Goal: Information Seeking & Learning: Learn about a topic

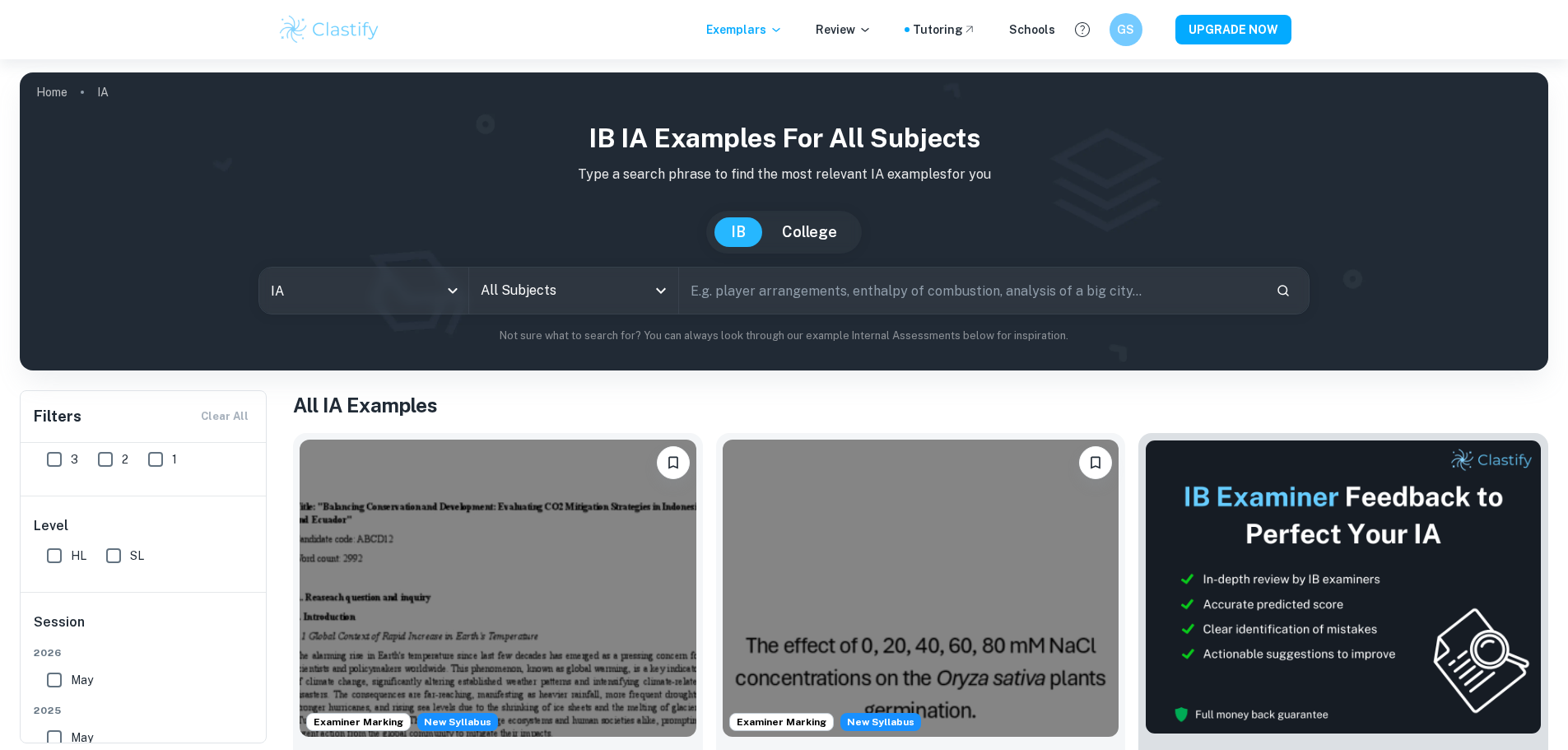
click at [551, 303] on input "All Subjects" at bounding box center [561, 291] width 170 height 32
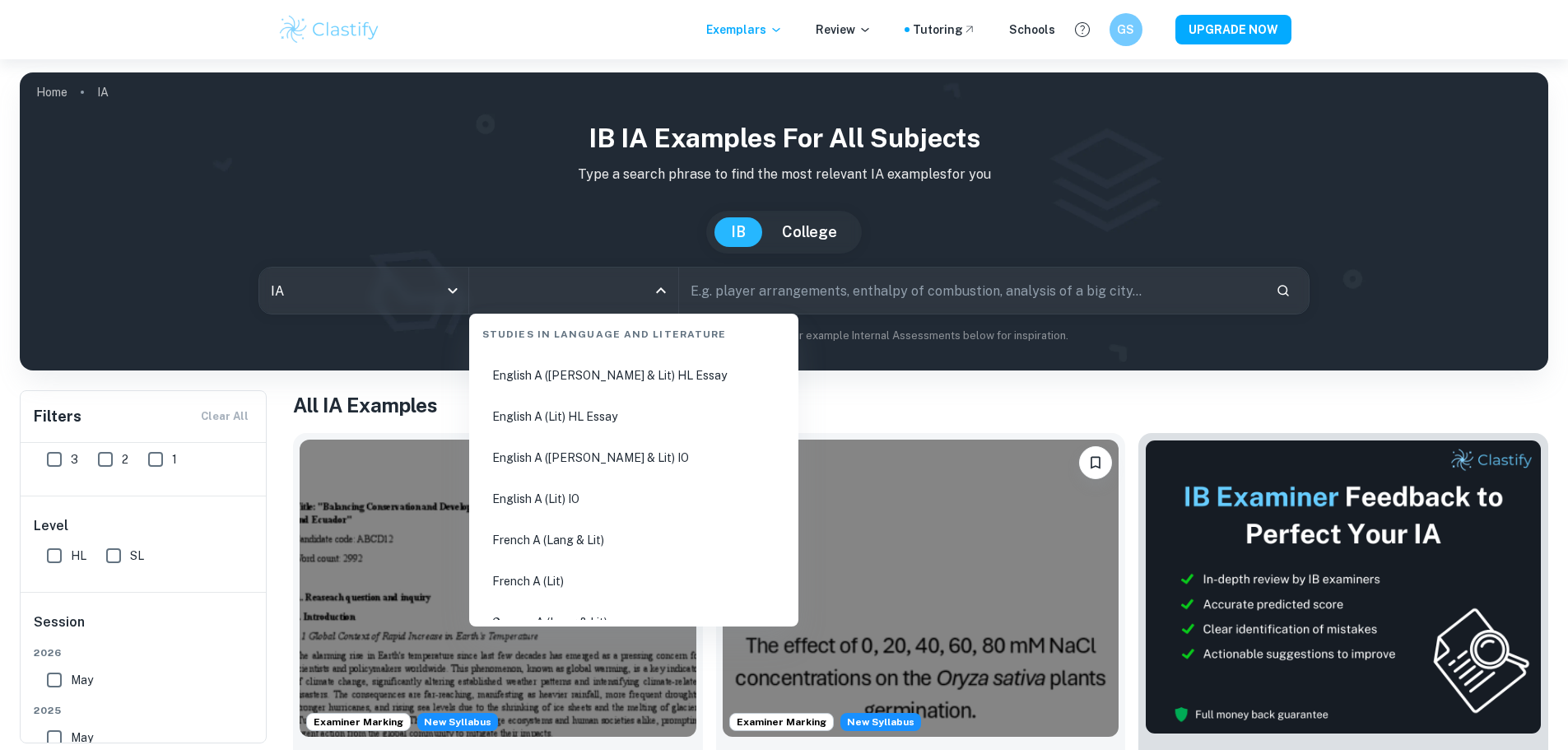
scroll to position [247, 0]
click at [650, 452] on li "English A ([PERSON_NAME] & Lit) IO" at bounding box center [633, 456] width 316 height 38
type input "English A ([PERSON_NAME] & Lit) IO"
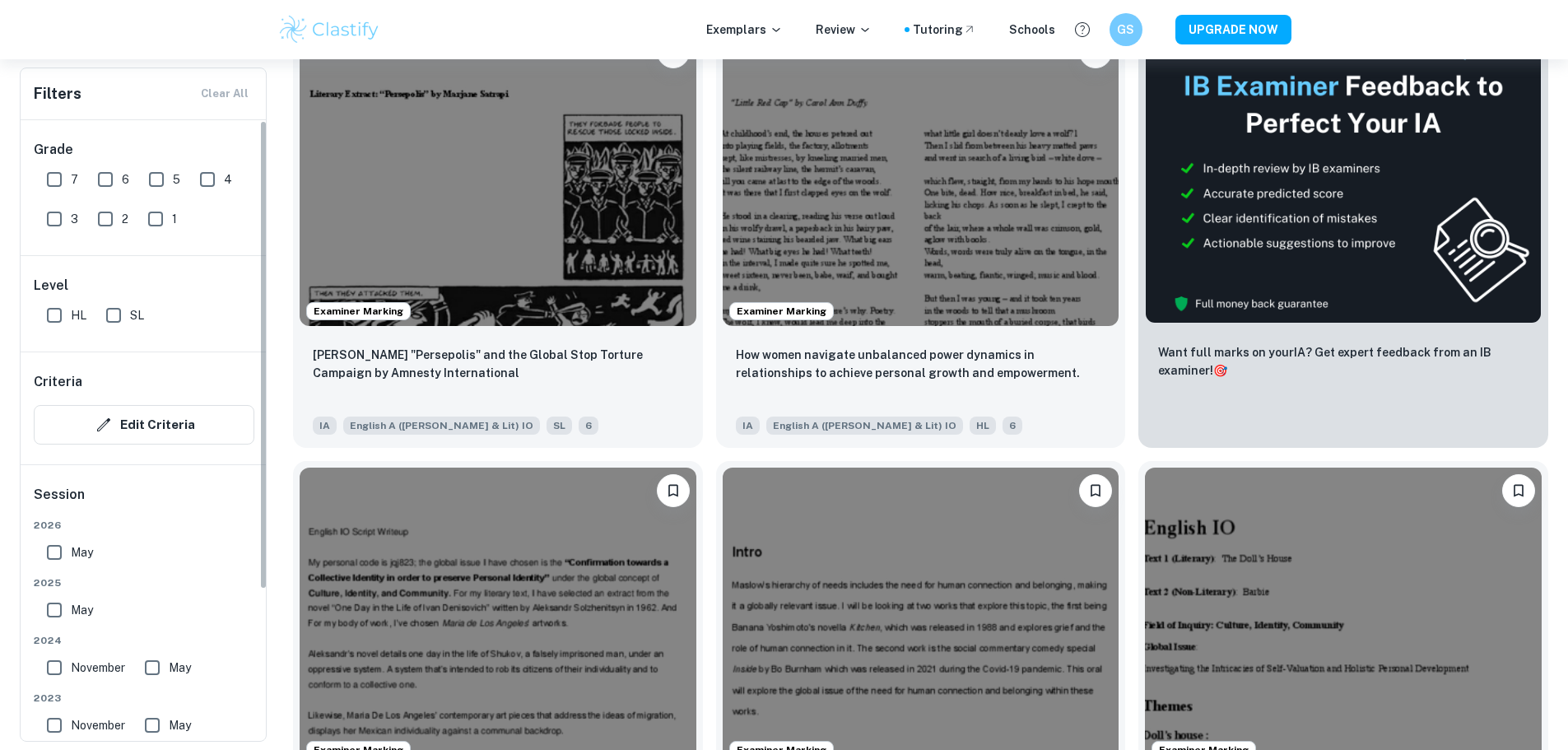
scroll to position [412, 0]
click at [71, 185] on span "7" at bounding box center [74, 180] width 7 height 18
click at [70, 185] on input "7" at bounding box center [54, 180] width 32 height 32
checkbox input "true"
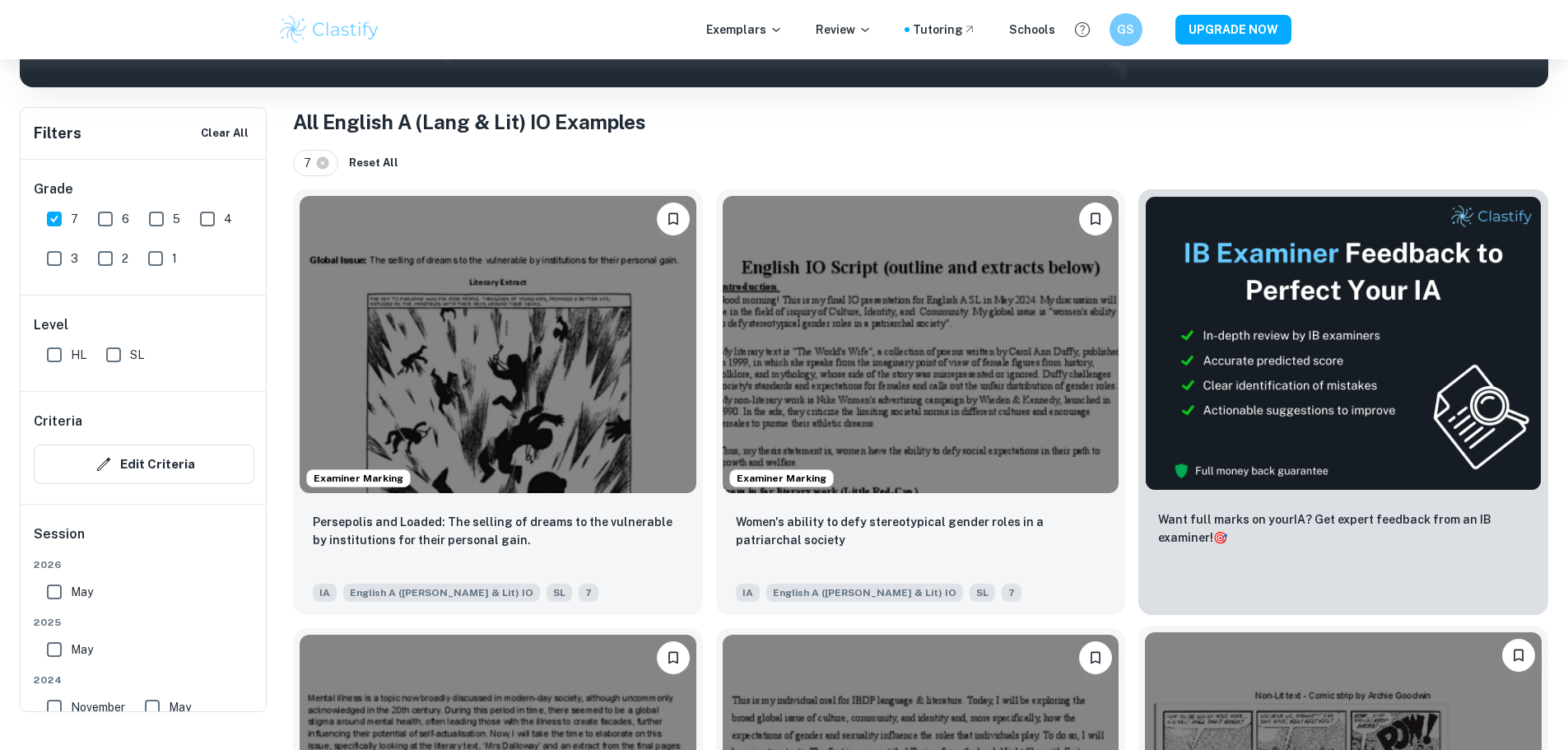
scroll to position [247, 0]
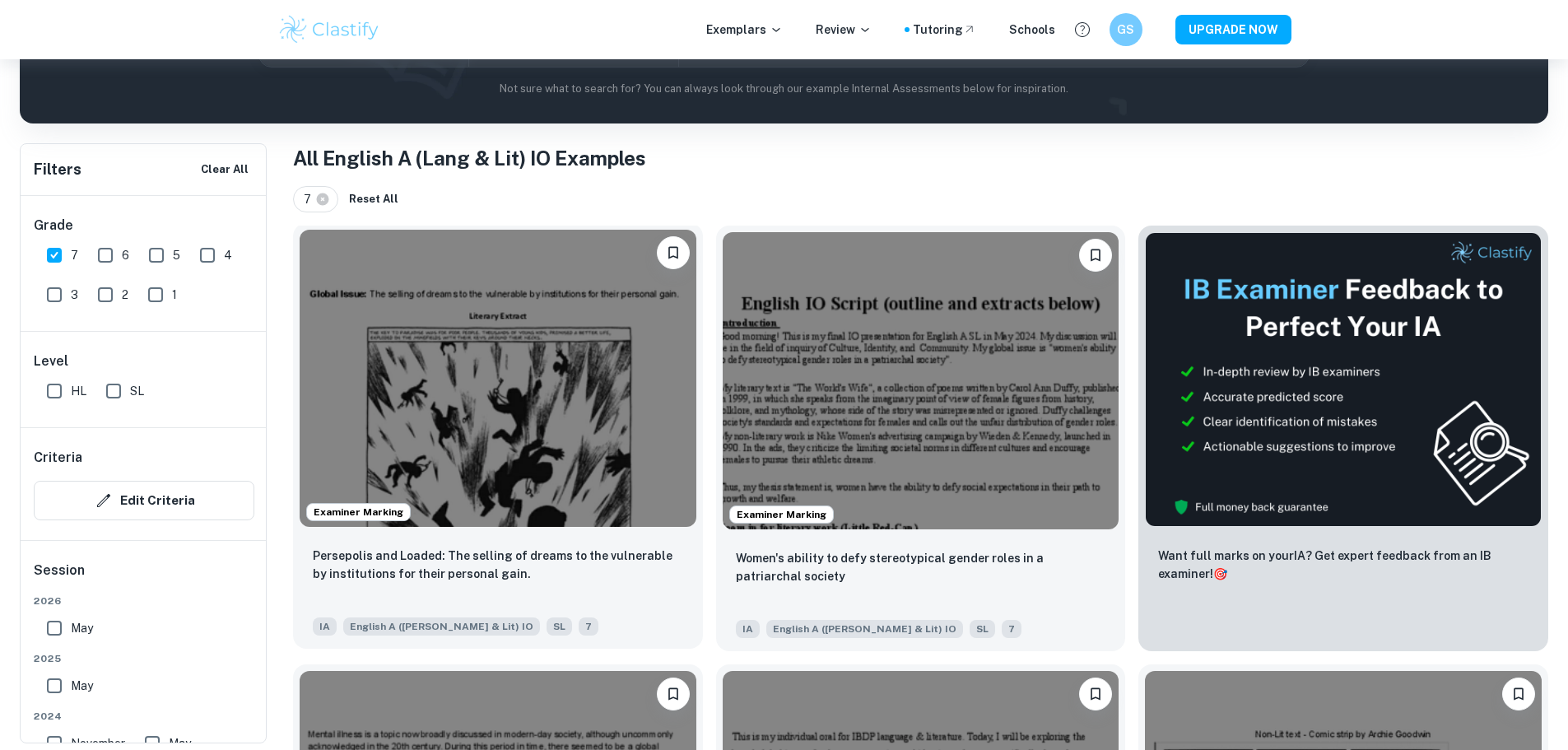
click at [503, 404] on img at bounding box center [498, 377] width 397 height 297
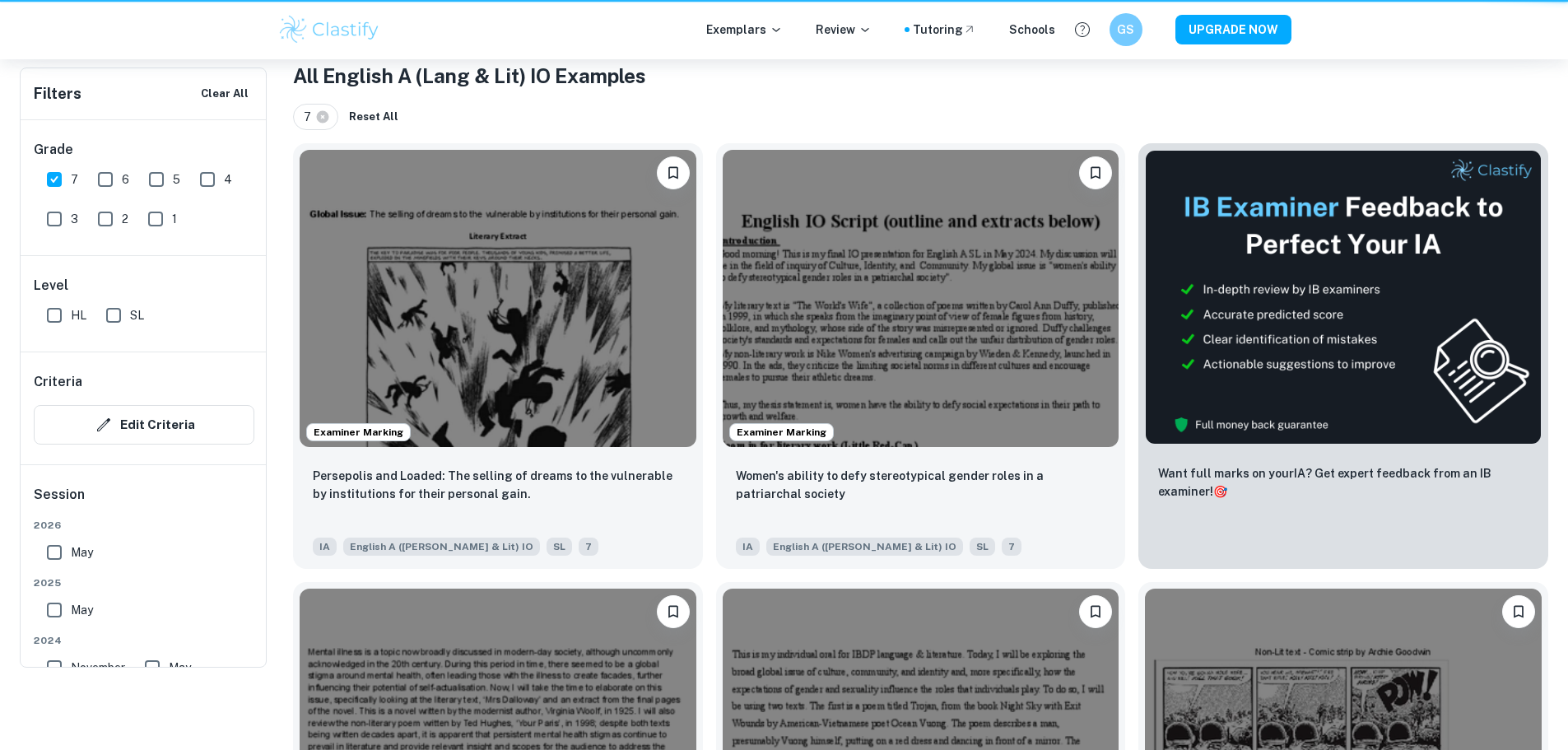
scroll to position [247, 0]
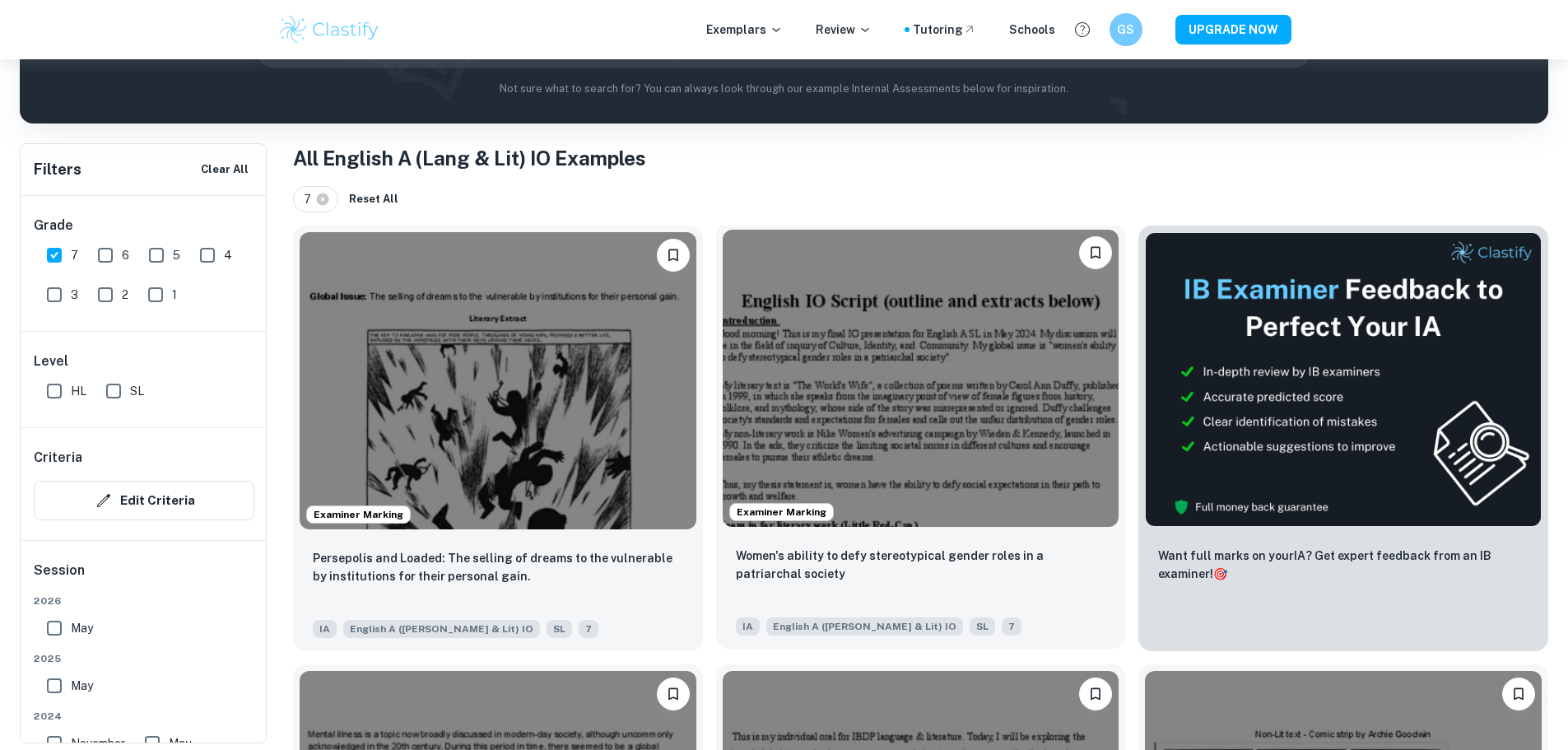
click at [820, 358] on img at bounding box center [921, 377] width 397 height 297
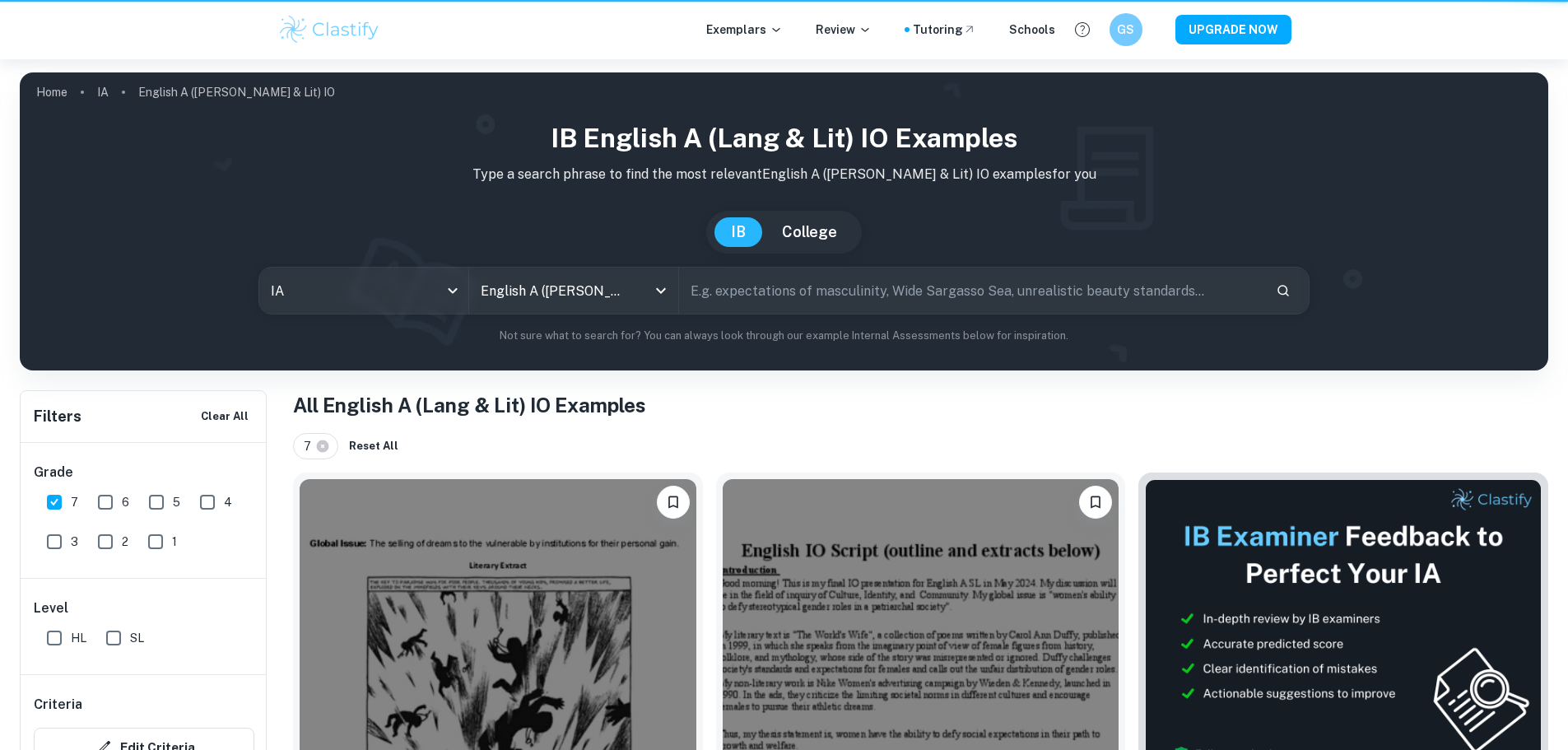
scroll to position [247, 0]
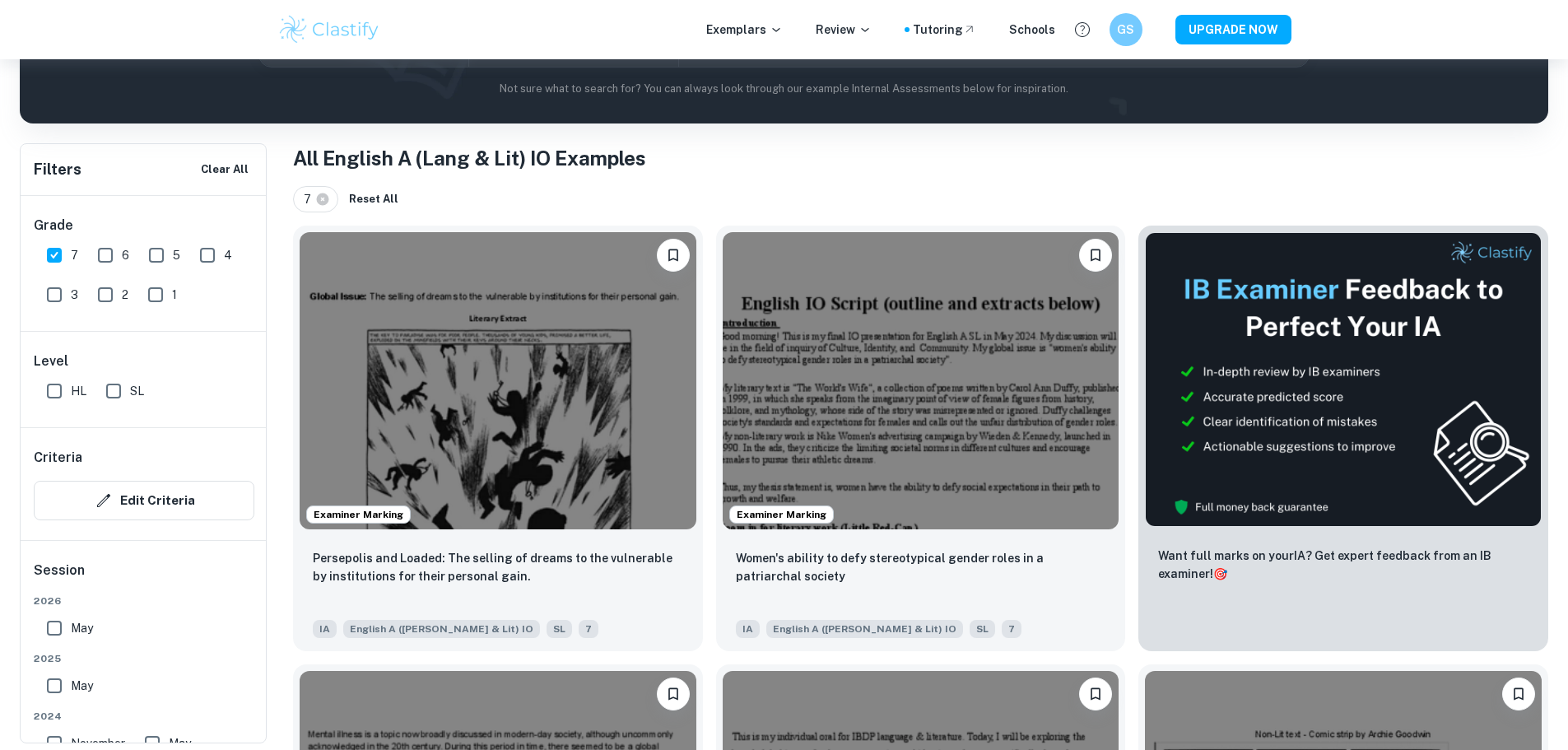
click at [69, 258] on input "7" at bounding box center [54, 255] width 32 height 32
checkbox input "false"
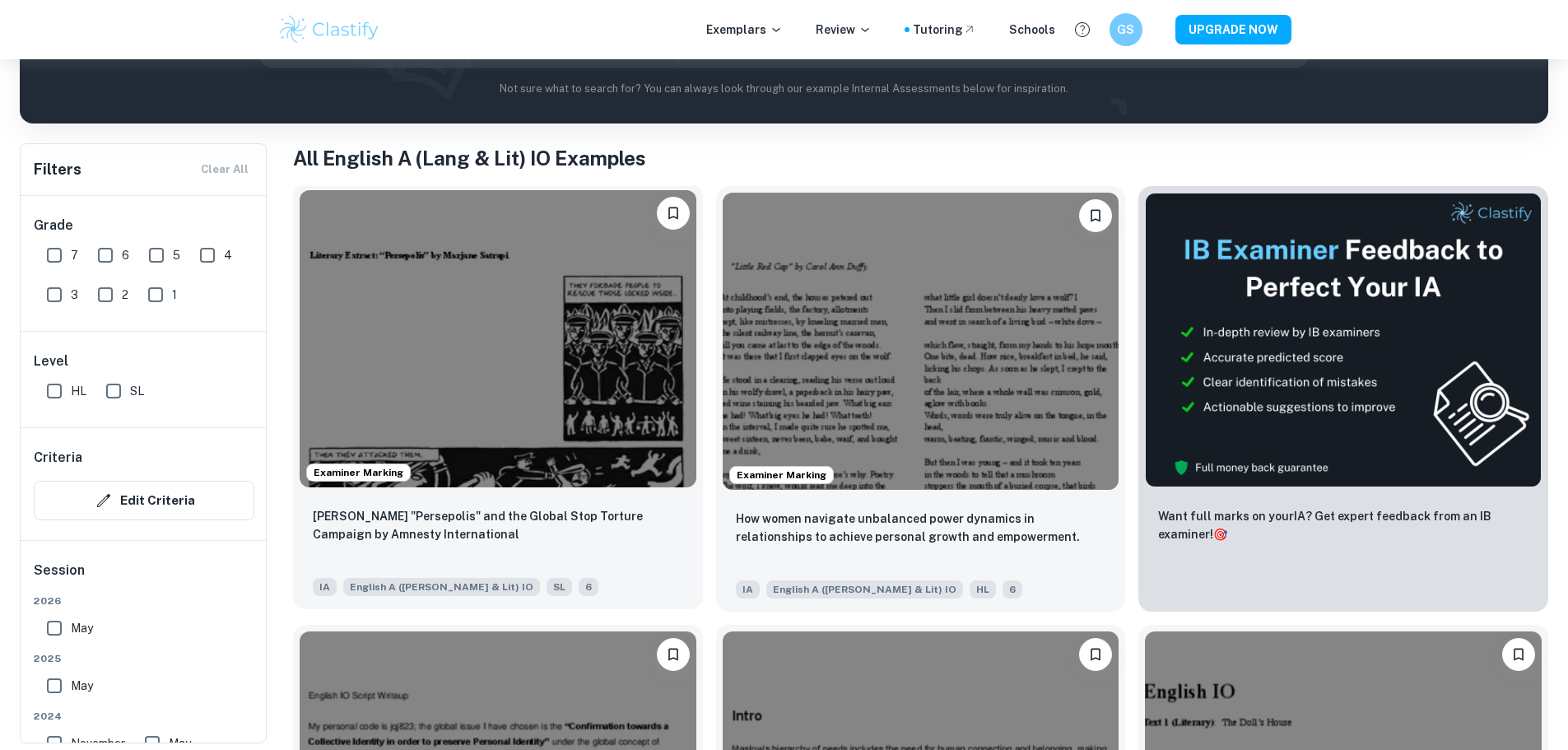
click at [442, 325] on img at bounding box center [498, 338] width 397 height 297
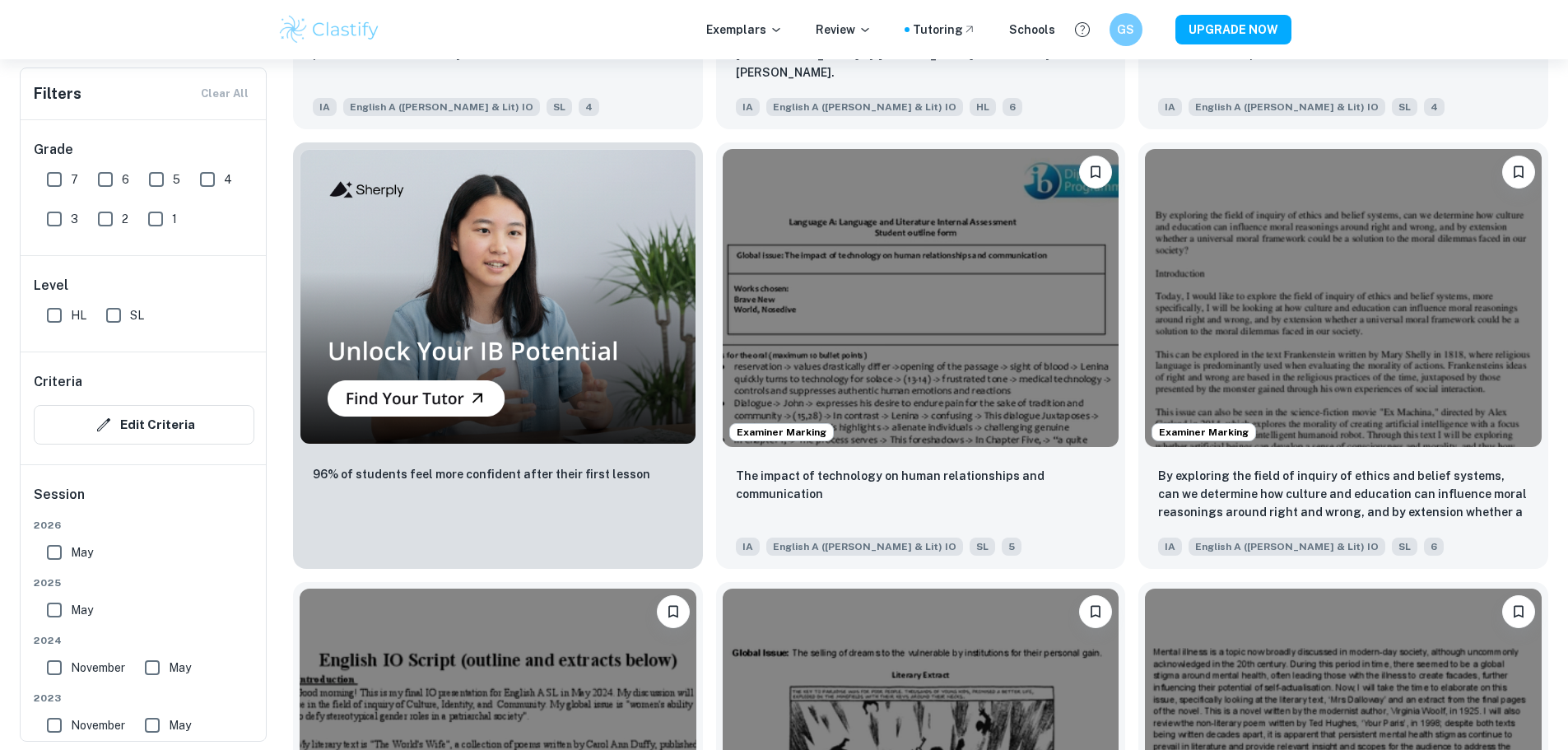
scroll to position [1235, 0]
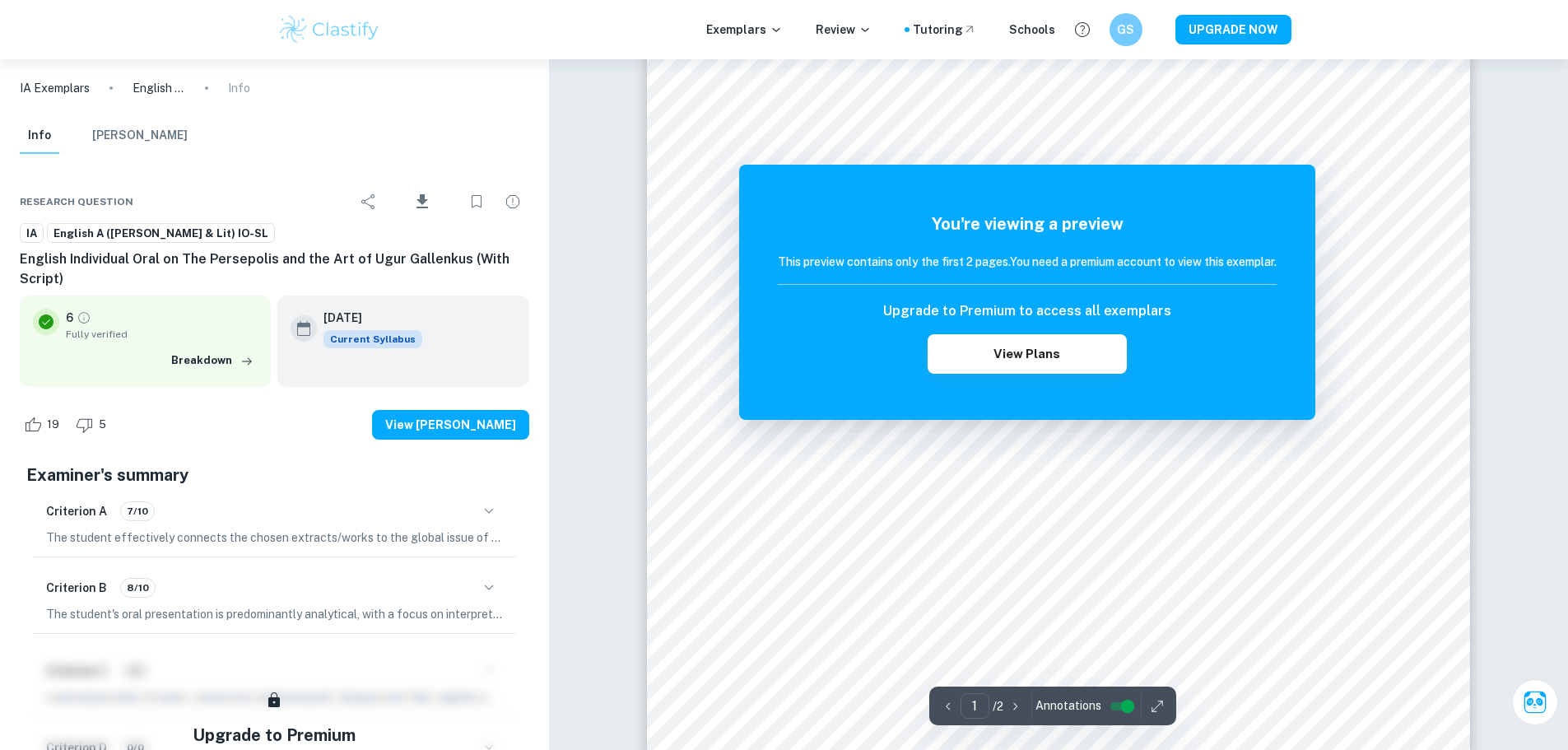
scroll to position [412, 0]
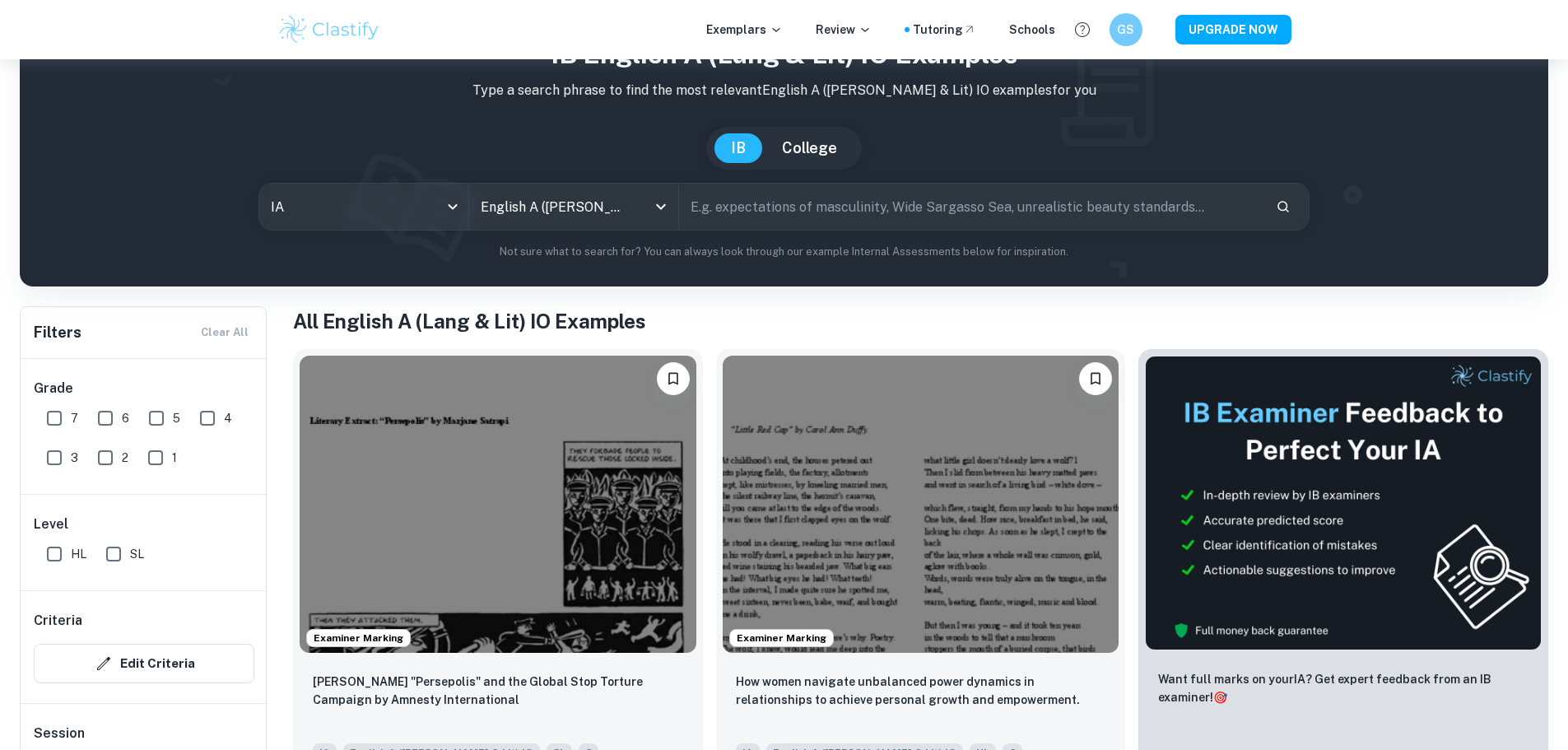
scroll to position [82, 0]
